Goal: Task Accomplishment & Management: Use online tool/utility

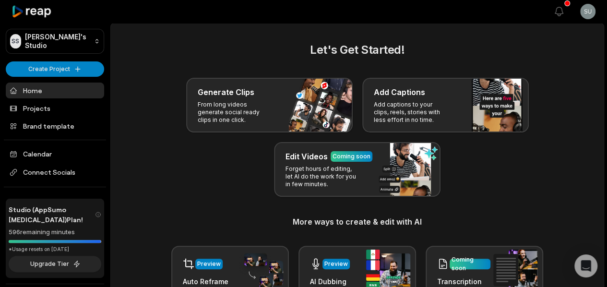
scroll to position [12, 0]
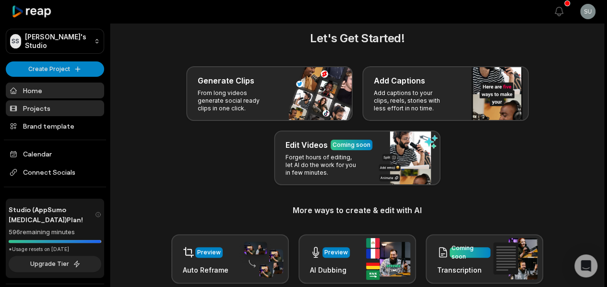
click at [59, 109] on link "Projects" at bounding box center [55, 108] width 98 height 16
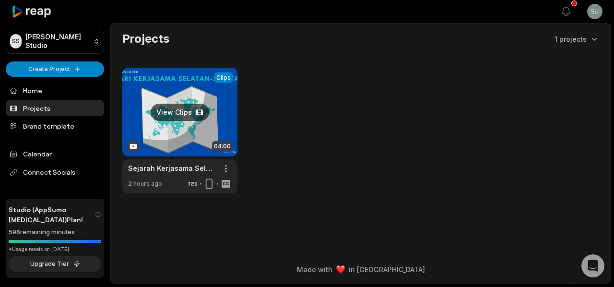
click at [191, 142] on link at bounding box center [179, 131] width 115 height 126
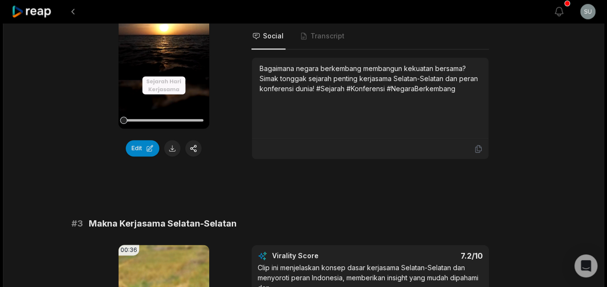
scroll to position [648, 0]
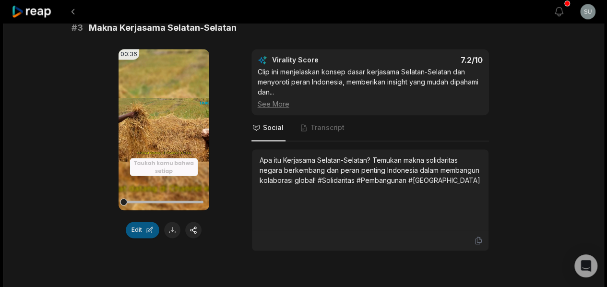
click at [146, 238] on button "Edit" at bounding box center [143, 230] width 34 height 16
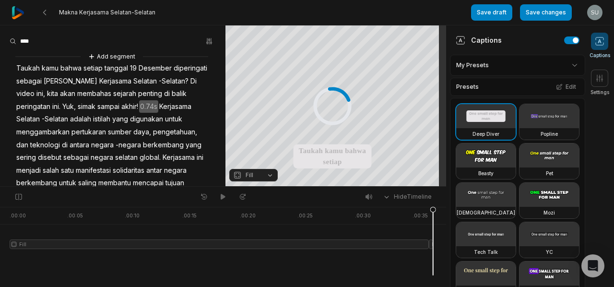
drag, startPoint x: 184, startPoint y: 242, endPoint x: 116, endPoint y: 229, distance: 69.3
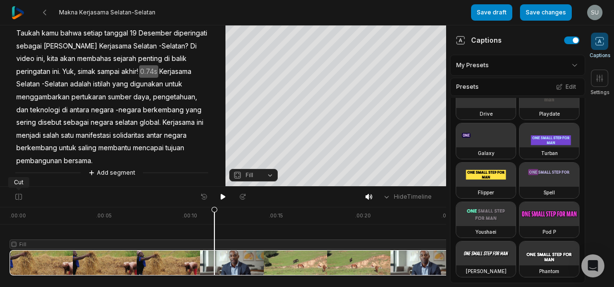
click at [15, 245] on div at bounding box center [327, 241] width 635 height 69
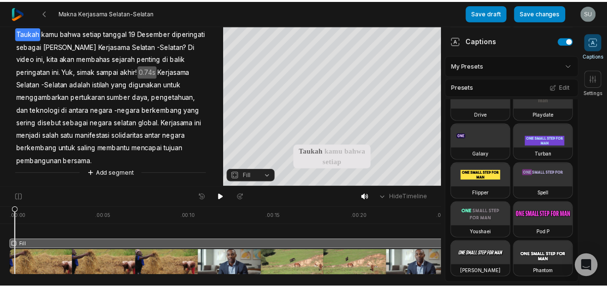
scroll to position [465, 0]
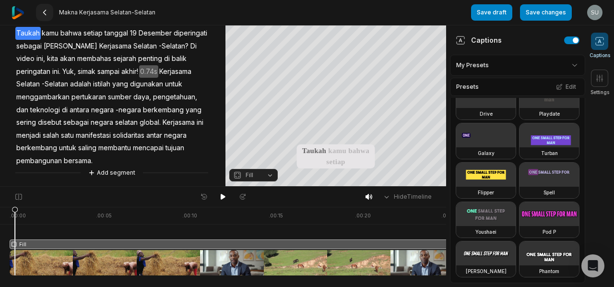
click at [46, 13] on icon at bounding box center [45, 13] width 8 height 8
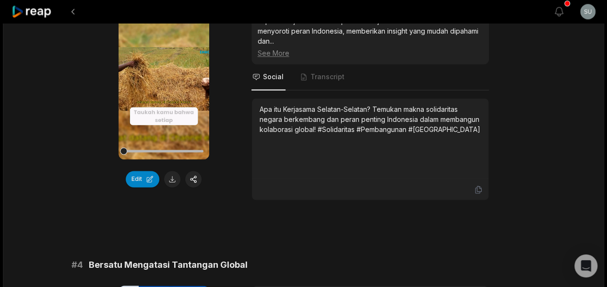
scroll to position [768, 0]
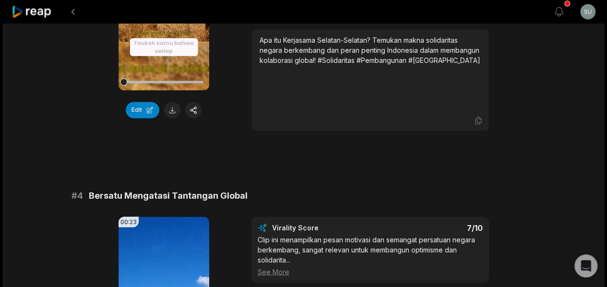
click at [160, 90] on div at bounding box center [164, 81] width 80 height 17
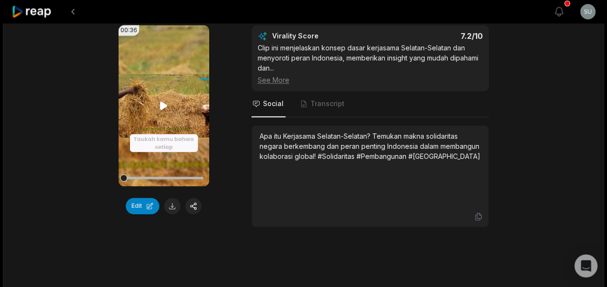
click at [165, 111] on video "Your browser does not support mp4 format." at bounding box center [163, 105] width 91 height 161
click at [164, 111] on icon at bounding box center [164, 106] width 12 height 12
click at [326, 108] on span "Transcript" at bounding box center [327, 104] width 34 height 10
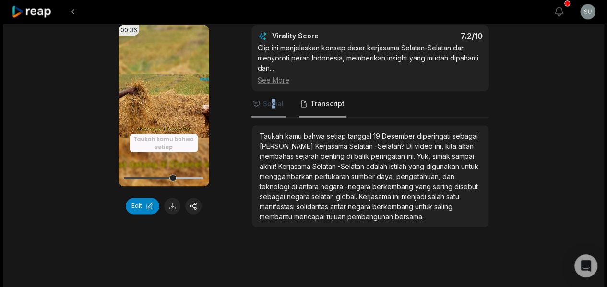
click at [273, 106] on span "Social" at bounding box center [268, 104] width 34 height 26
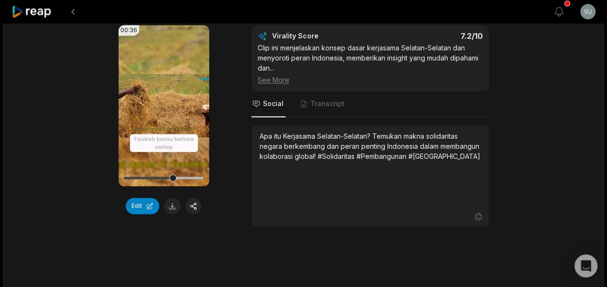
click at [307, 159] on div "Apa itu Kerjasama Selatan-Selatan? Temukan makna solidaritas negara berkembang …" at bounding box center [370, 146] width 221 height 30
click at [304, 200] on div "Apa itu Kerjasama Selatan-Selatan? Temukan makna solidaritas negara berkembang …" at bounding box center [370, 165] width 221 height 69
click at [227, 223] on div "00:36 Your browser does not support mp4 format. Edit Virality Score 7.2 /10 Cli…" at bounding box center [303, 126] width 464 height 202
click at [196, 214] on button "button" at bounding box center [193, 206] width 16 height 16
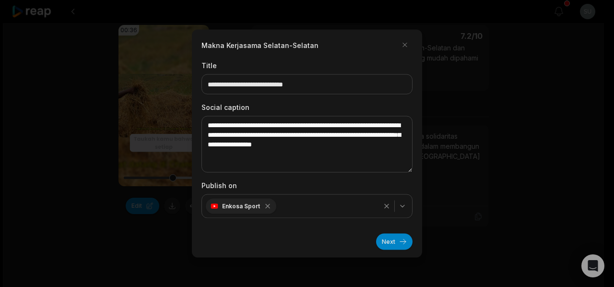
click at [179, 246] on div at bounding box center [307, 143] width 614 height 287
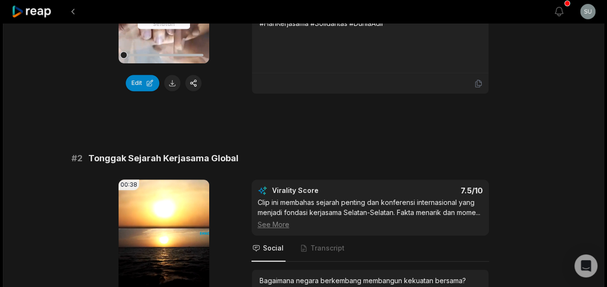
scroll to position [353, 0]
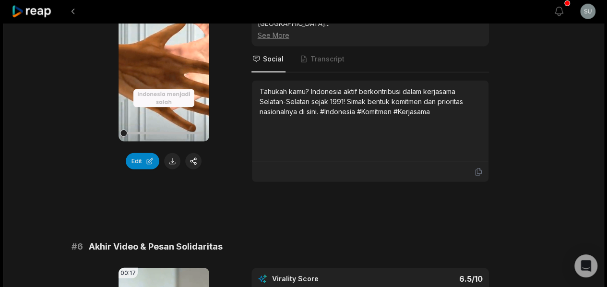
scroll to position [1295, 0]
